Goal: Information Seeking & Learning: Learn about a topic

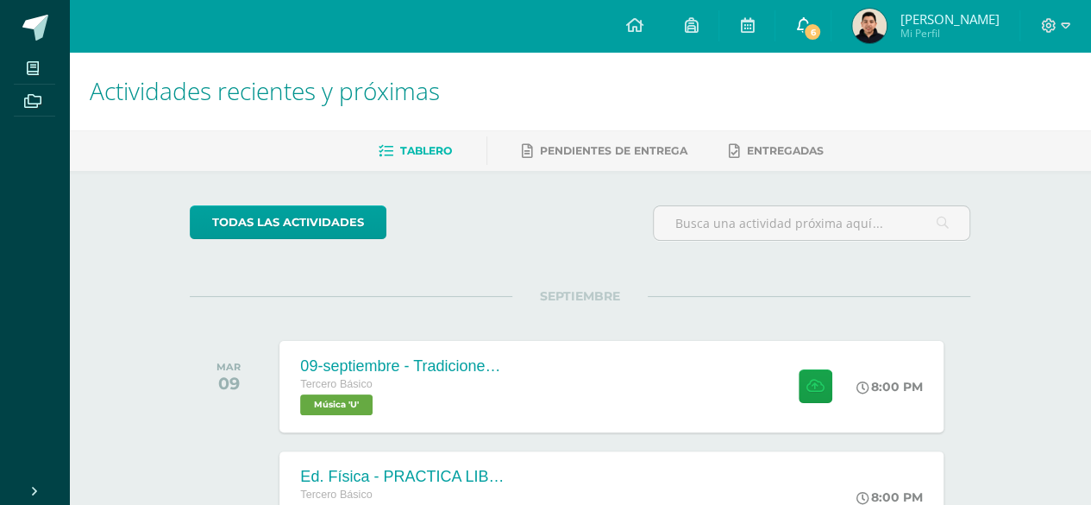
click at [811, 28] on link "6" at bounding box center [802, 26] width 55 height 52
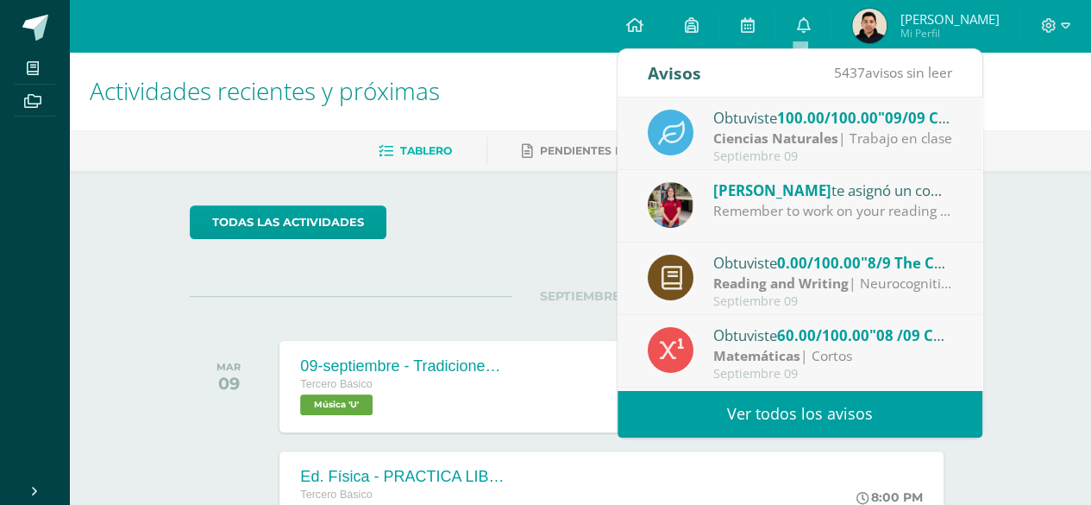
click at [858, 263] on span "0.00/100.00" at bounding box center [819, 263] width 84 height 20
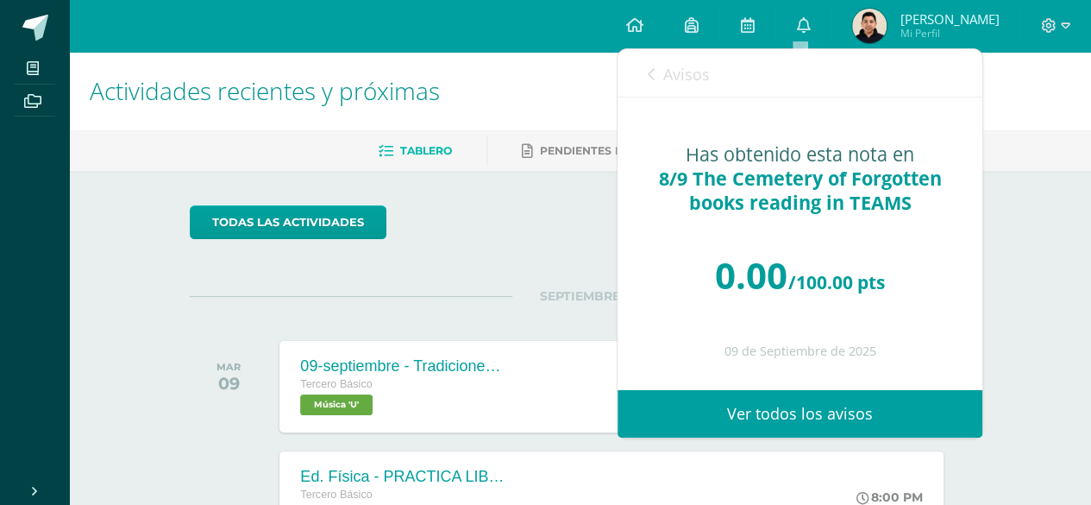
click at [657, 74] on link "Avisos" at bounding box center [679, 73] width 62 height 49
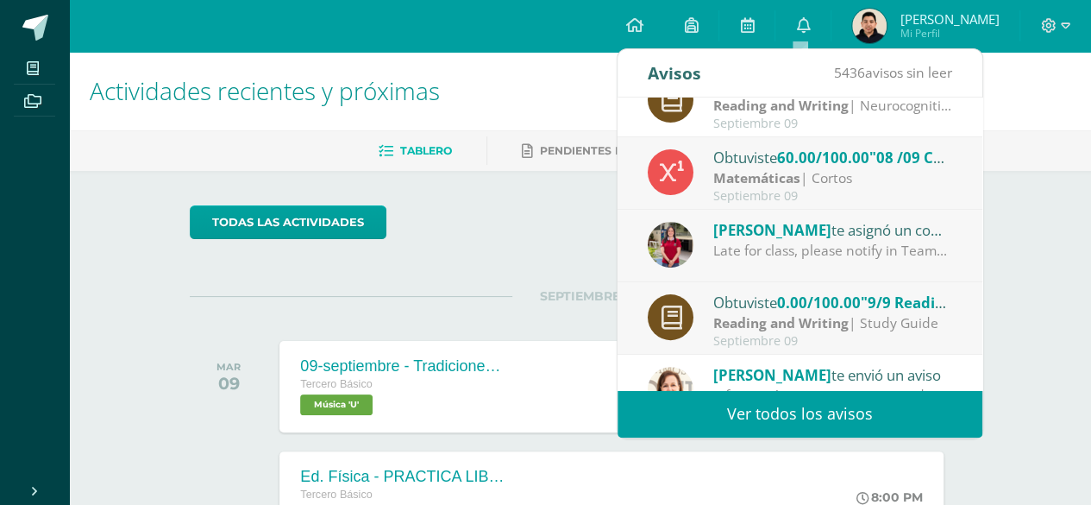
scroll to position [185, 0]
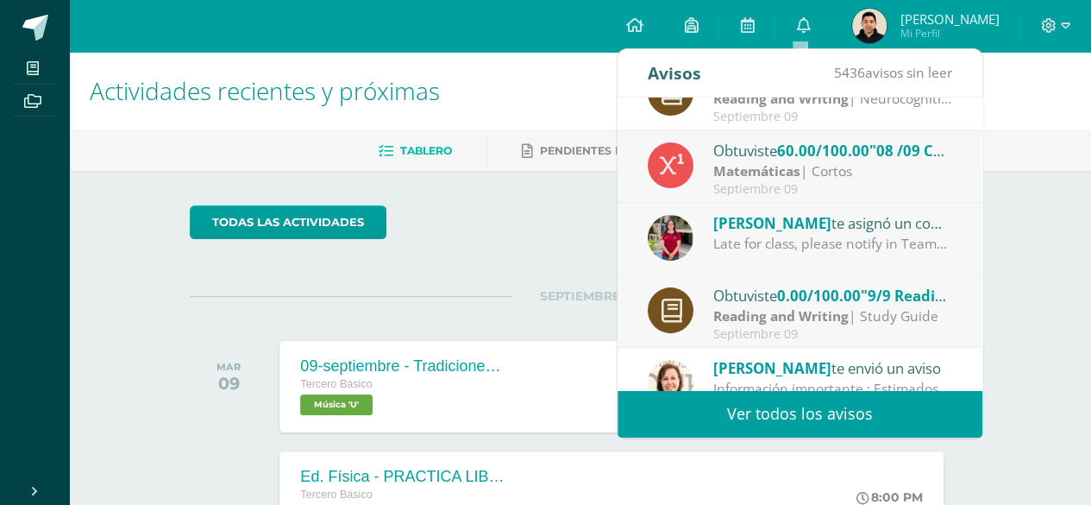
click at [864, 321] on div "Reading and Writing | Study Guide" at bounding box center [833, 316] width 240 height 20
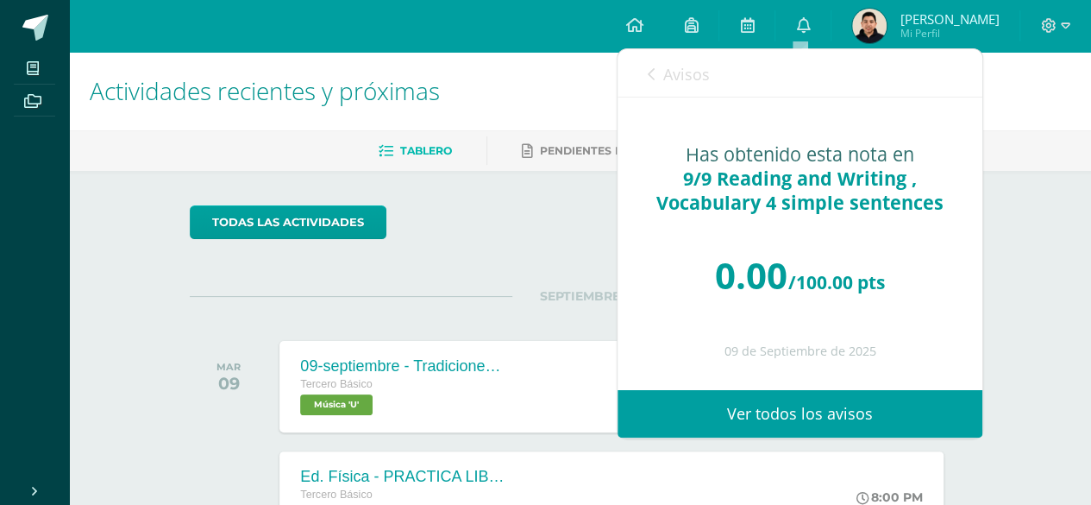
click at [545, 241] on div "todas las Actividades" at bounding box center [580, 229] width 794 height 49
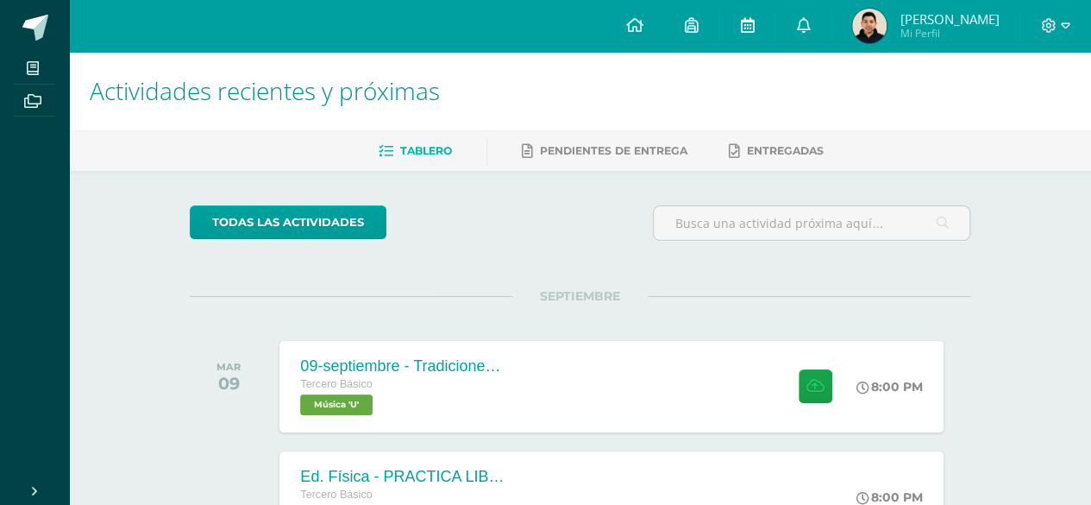
click at [743, 23] on icon at bounding box center [747, 25] width 14 height 16
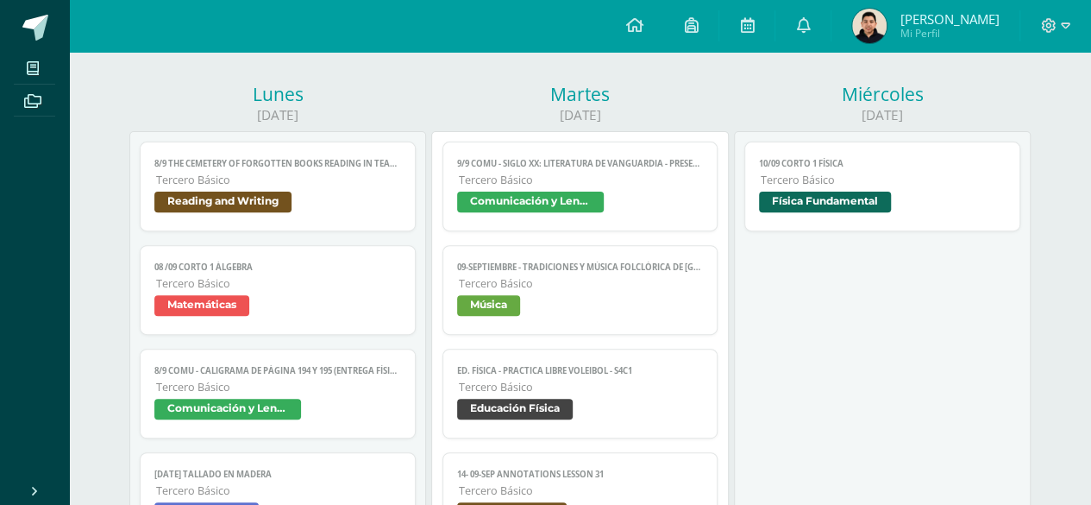
scroll to position [203, 0]
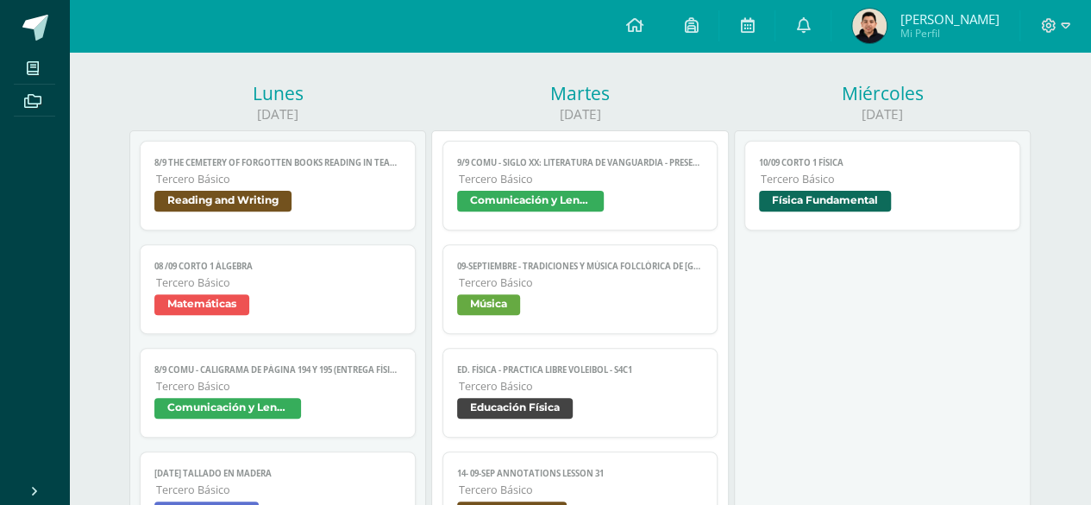
click at [627, 189] on link "9/9 COMU - Siglo XX: Literatura de Vanguardia - presentación Tercero Básico Com…" at bounding box center [581, 186] width 276 height 90
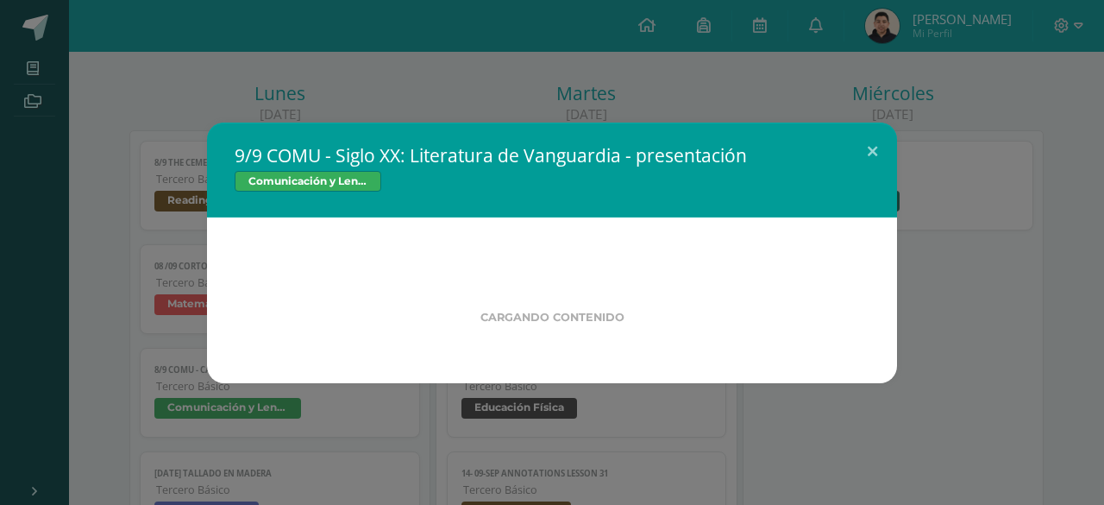
click at [920, 217] on div "9/9 COMU - Siglo XX: Literatura de Vanguardia - presentación Comunicación y Len…" at bounding box center [552, 252] width 1090 height 261
